Goal: Information Seeking & Learning: Compare options

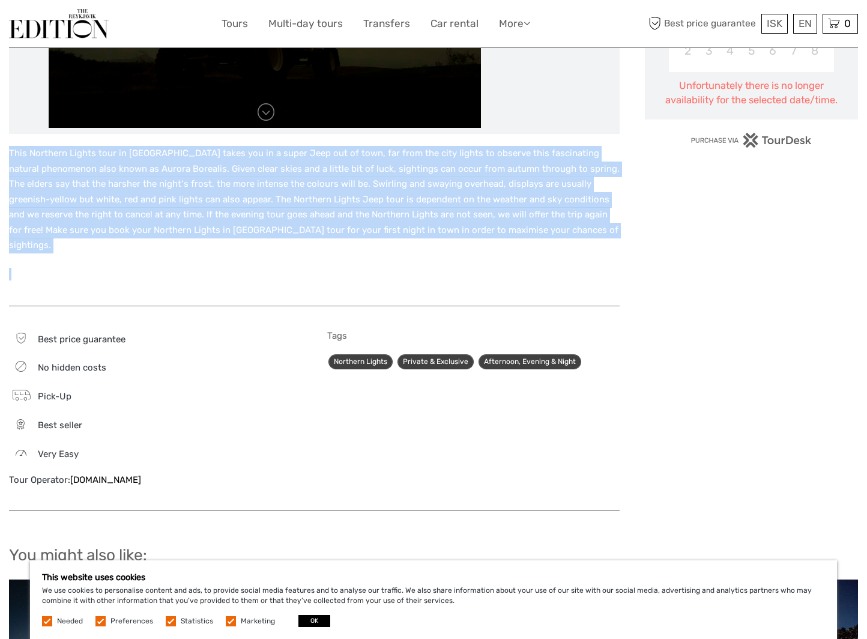
drag, startPoint x: 469, startPoint y: 261, endPoint x: -14, endPoint y: 119, distance: 503.7
click at [0, 119] on html "ISK ISK € $ £ EN English Español Deutsch Tours Multi-day tours Transfers Car re…" at bounding box center [433, 358] width 867 height 1480
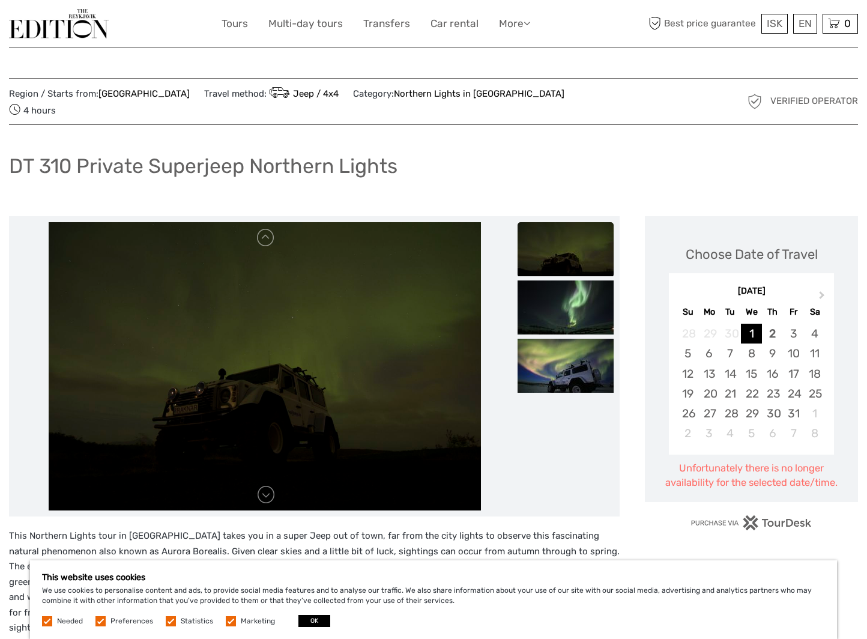
click at [656, 149] on div "DT 310 Private Superjeep Northern Lights" at bounding box center [433, 171] width 849 height 44
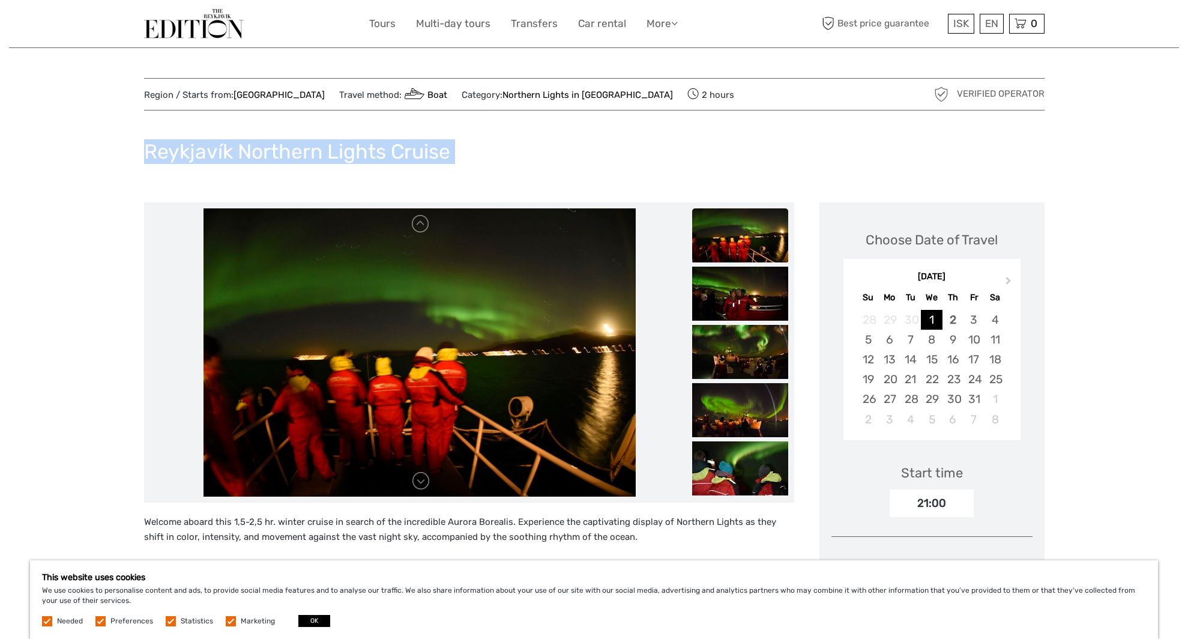
drag, startPoint x: 106, startPoint y: 185, endPoint x: 95, endPoint y: 119, distance: 66.9
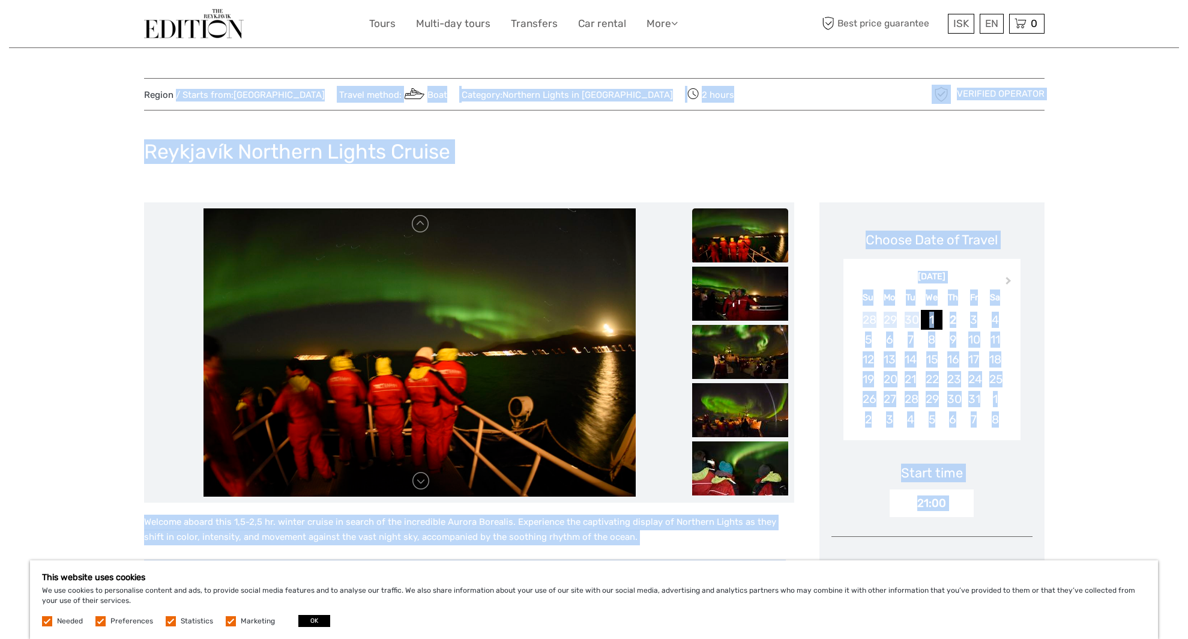
drag, startPoint x: 88, startPoint y: 83, endPoint x: 149, endPoint y: 570, distance: 490.7
